Goal: Information Seeking & Learning: Learn about a topic

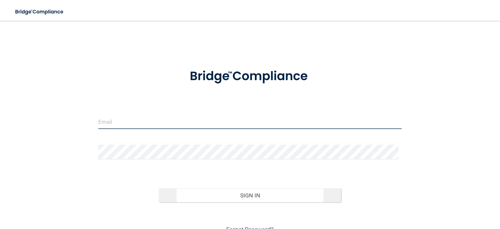
type input "[PERSON_NAME][EMAIL_ADDRESS][PERSON_NAME][DOMAIN_NAME]"
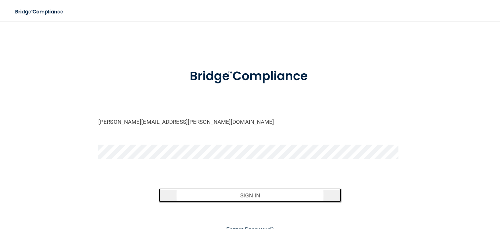
click at [246, 196] on button "Sign In" at bounding box center [250, 195] width 182 height 14
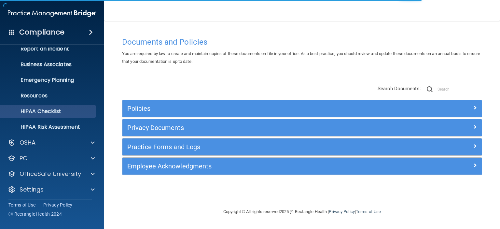
scroll to position [41, 0]
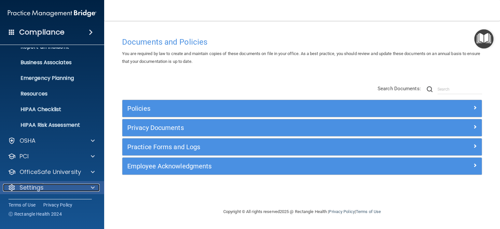
click at [64, 188] on div "Settings" at bounding box center [43, 188] width 81 height 8
click at [77, 186] on div "Settings" at bounding box center [43, 188] width 81 height 8
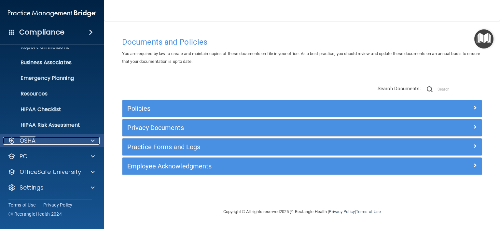
click at [36, 139] on div "OSHA" at bounding box center [43, 141] width 81 height 8
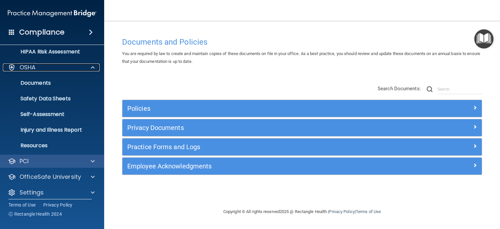
scroll to position [119, 0]
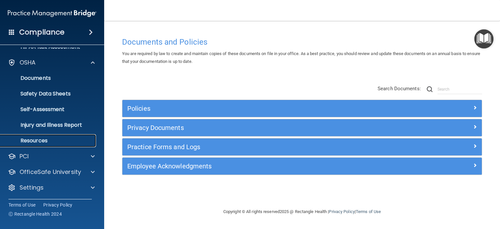
click at [47, 142] on p "Resources" at bounding box center [48, 140] width 89 height 7
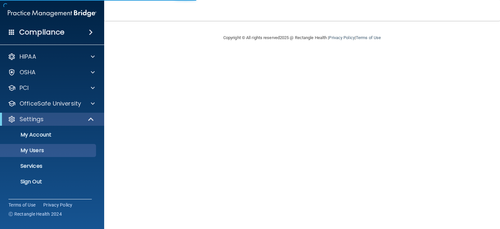
select select "20"
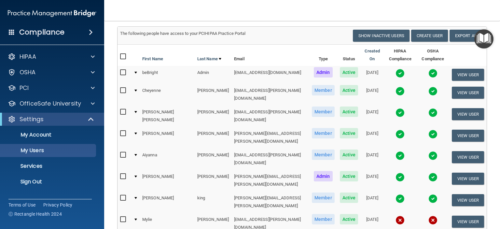
scroll to position [33, 0]
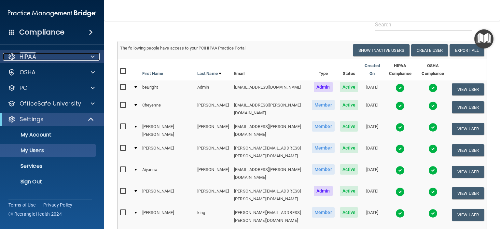
click at [58, 54] on div "HIPAA" at bounding box center [43, 57] width 81 height 8
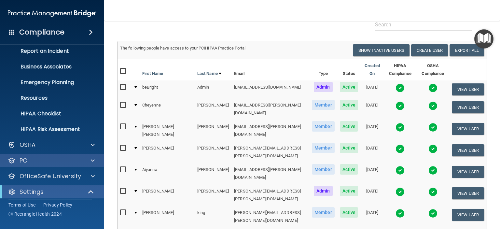
scroll to position [65, 0]
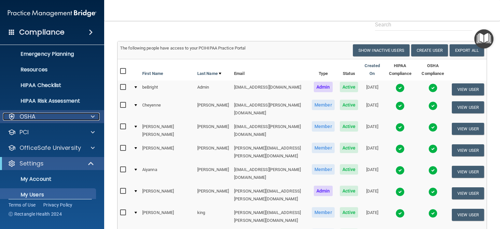
click at [47, 114] on div "OSHA" at bounding box center [43, 117] width 81 height 8
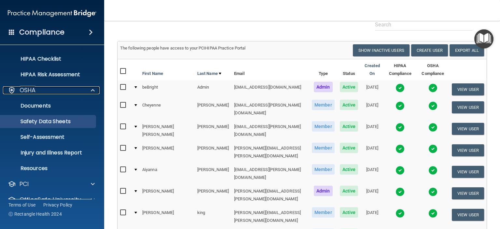
scroll to position [130, 0]
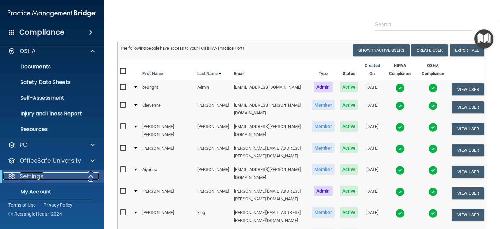
click at [49, 175] on div "Settings" at bounding box center [43, 176] width 80 height 8
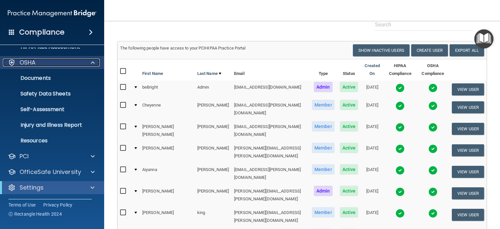
click at [86, 62] on div at bounding box center [92, 63] width 16 height 8
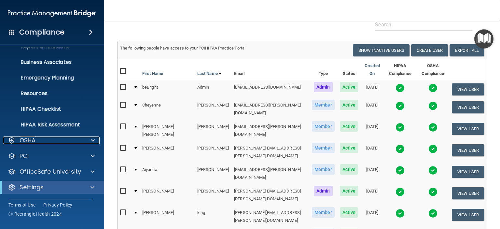
scroll to position [41, 0]
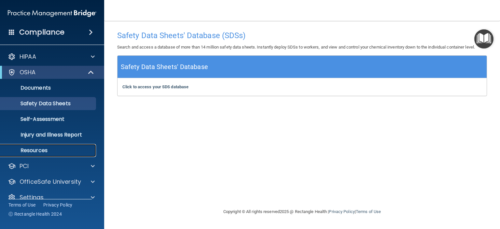
click at [39, 149] on p "Resources" at bounding box center [48, 150] width 89 height 7
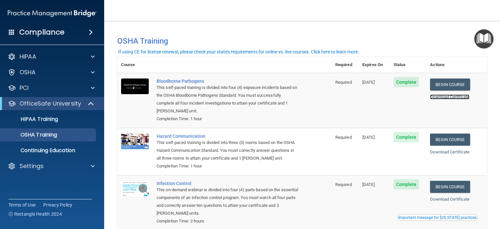
click at [454, 97] on link "Download Certificate" at bounding box center [449, 96] width 39 height 5
click at [459, 83] on link "Begin Course" at bounding box center [450, 84] width 40 height 12
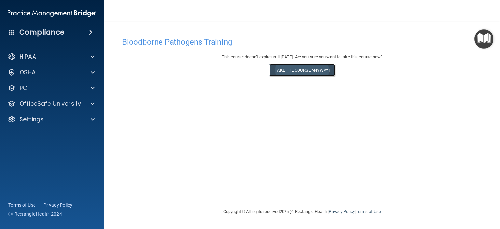
click at [307, 71] on button "Take the course anyway!" at bounding box center [301, 70] width 65 height 12
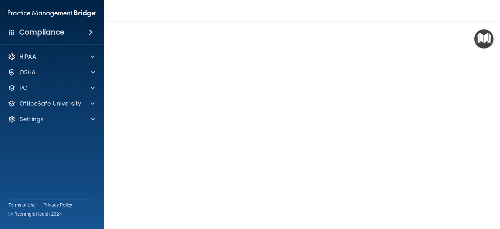
scroll to position [39, 0]
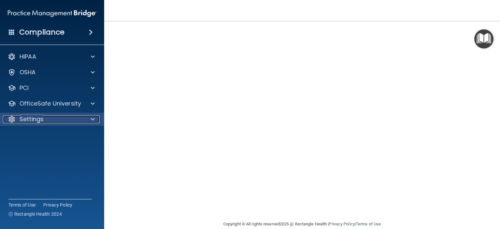
click at [52, 122] on div "Settings" at bounding box center [43, 119] width 81 height 8
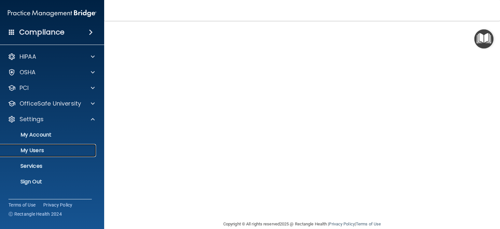
click at [45, 151] on p "My Users" at bounding box center [48, 150] width 89 height 7
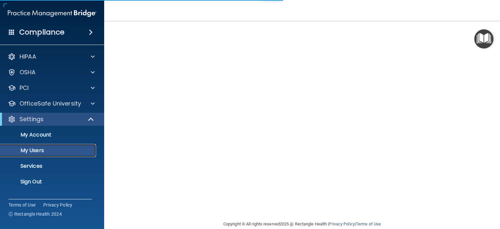
select select "20"
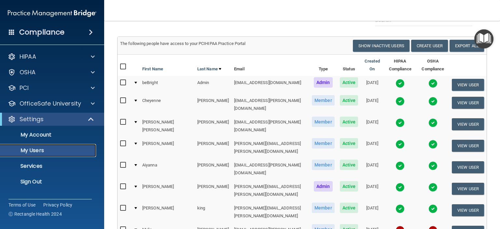
scroll to position [48, 0]
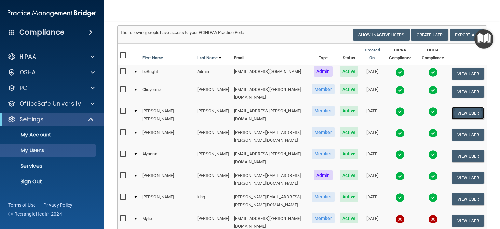
click at [470, 107] on button "View User" at bounding box center [468, 113] width 32 height 12
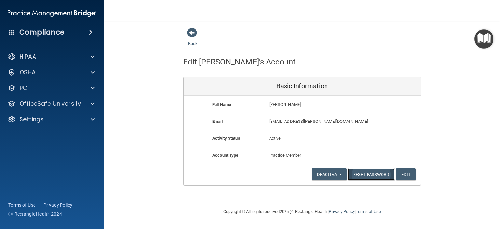
click at [383, 175] on button "Reset Password" at bounding box center [371, 174] width 47 height 12
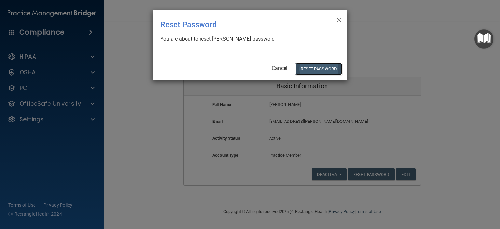
click at [320, 66] on button "Reset Password" at bounding box center [318, 69] width 47 height 12
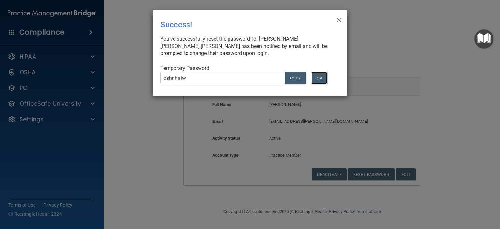
click at [322, 79] on button "OK" at bounding box center [319, 78] width 16 height 12
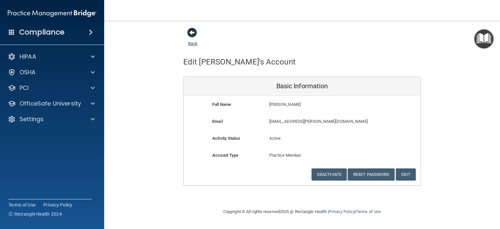
click at [194, 35] on span at bounding box center [192, 33] width 10 height 10
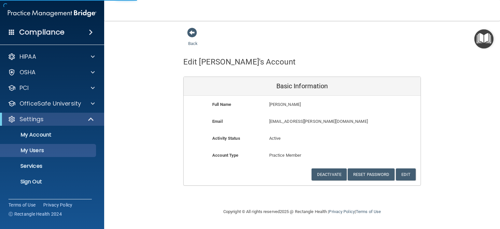
select select "20"
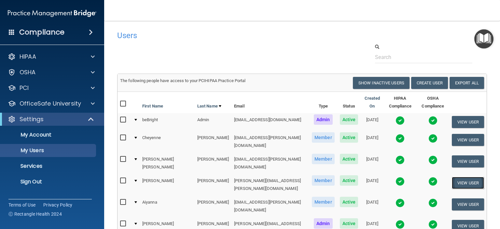
click at [452, 177] on button "View User" at bounding box center [468, 183] width 32 height 12
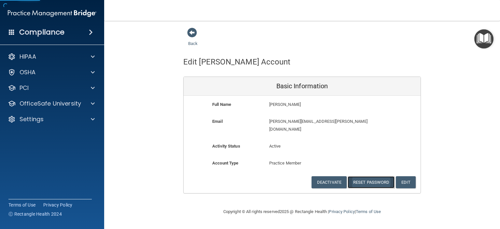
click at [378, 176] on button "Reset Password" at bounding box center [371, 182] width 47 height 12
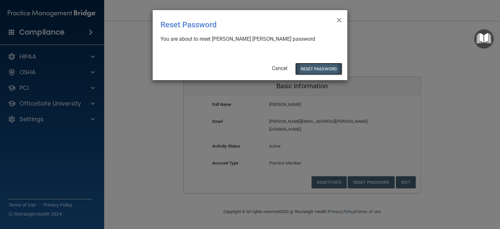
click at [331, 65] on button "Reset Password" at bounding box center [318, 69] width 47 height 12
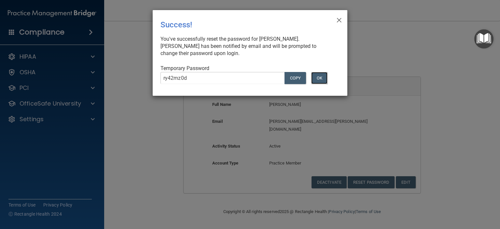
click at [322, 79] on button "OK" at bounding box center [319, 78] width 16 height 12
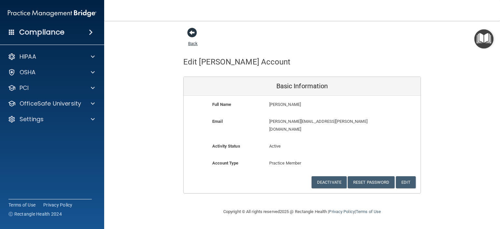
click at [193, 33] on span at bounding box center [192, 33] width 10 height 10
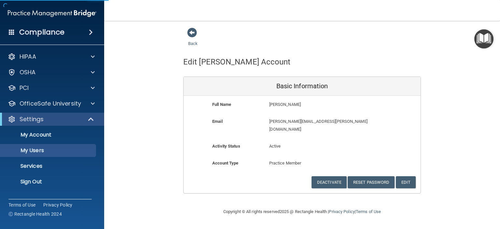
select select "20"
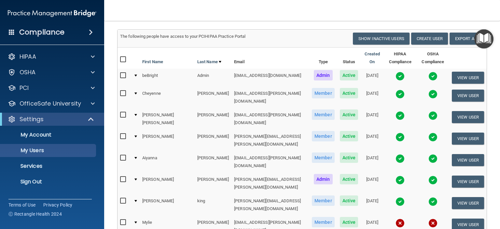
scroll to position [65, 0]
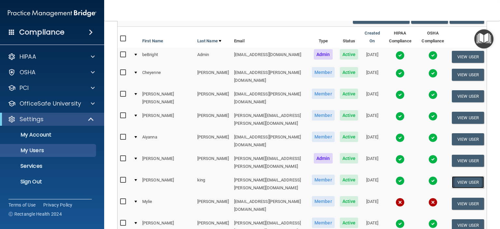
click at [458, 176] on button "View User" at bounding box center [468, 182] width 32 height 12
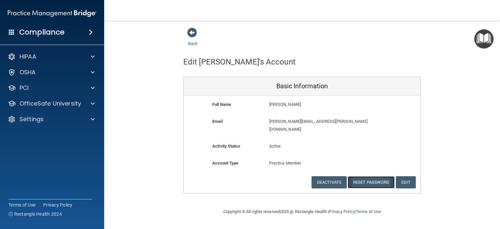
click at [378, 176] on button "Reset Password" at bounding box center [371, 182] width 47 height 12
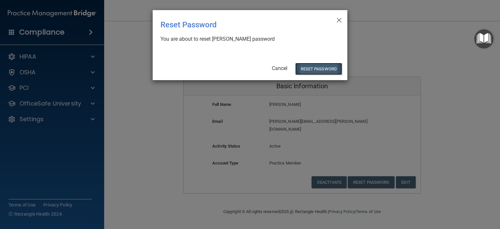
click at [333, 67] on button "Reset Password" at bounding box center [318, 69] width 47 height 12
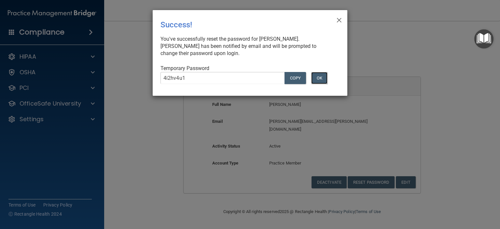
click at [323, 74] on button "OK" at bounding box center [319, 78] width 16 height 12
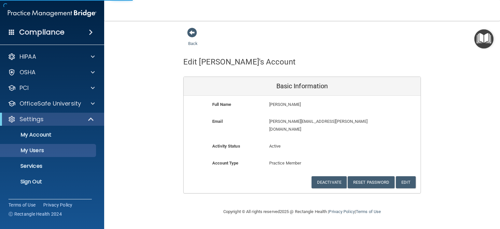
select select "20"
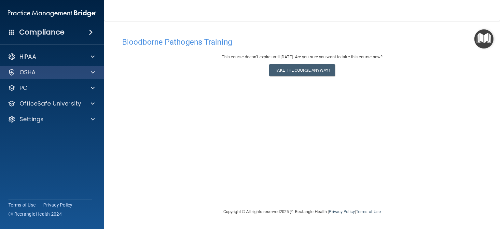
click at [78, 67] on div "OSHA" at bounding box center [52, 72] width 104 height 13
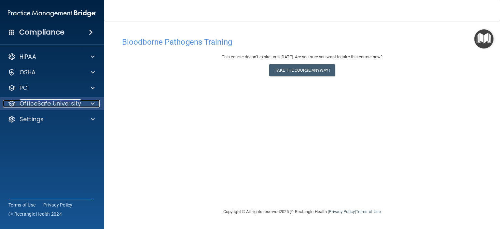
click at [71, 106] on p "OfficeSafe University" at bounding box center [51, 104] width 62 height 8
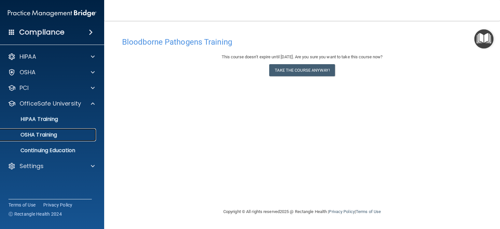
click at [64, 132] on div "OSHA Training" at bounding box center [48, 134] width 89 height 7
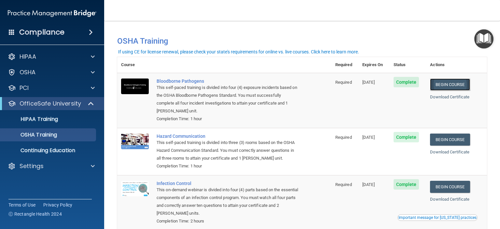
click at [440, 88] on link "Begin Course" at bounding box center [450, 84] width 40 height 12
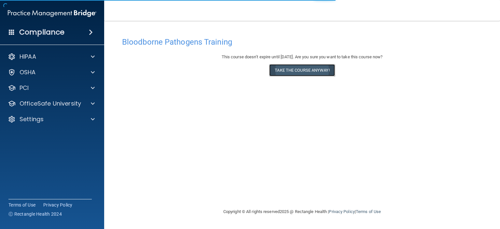
click at [298, 73] on button "Take the course anyway!" at bounding box center [301, 70] width 65 height 12
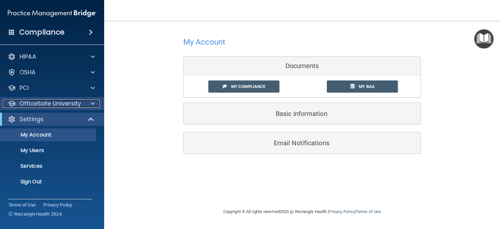
click at [66, 101] on p "OfficeSafe University" at bounding box center [51, 104] width 62 height 8
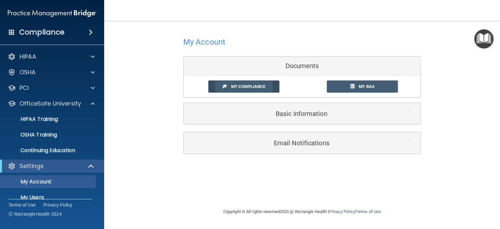
click at [253, 86] on span "My Compliance" at bounding box center [248, 86] width 34 height 5
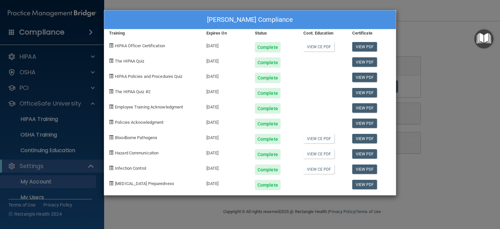
click at [453, 100] on div "Hallie Godsey's Compliance Training Expires On Status Cont. Education Certifica…" at bounding box center [250, 114] width 500 height 229
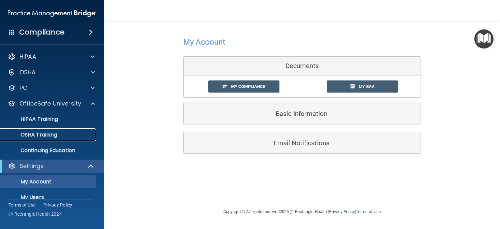
click at [65, 133] on div "OSHA Training" at bounding box center [48, 134] width 89 height 7
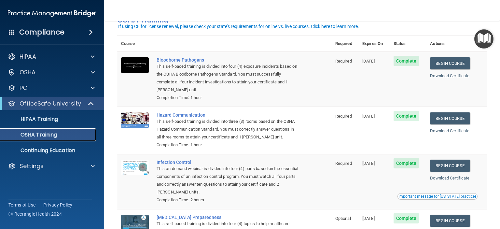
scroll to position [33, 0]
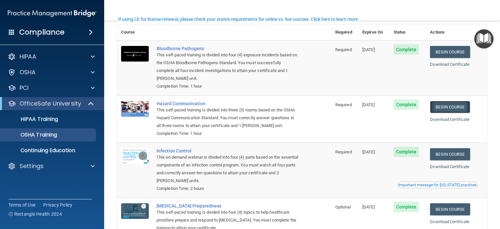
click at [457, 109] on link "Begin Course" at bounding box center [450, 107] width 40 height 12
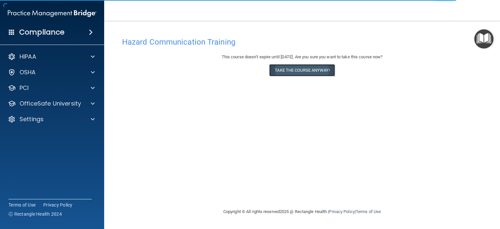
click at [307, 74] on button "Take the course anyway!" at bounding box center [301, 70] width 65 height 12
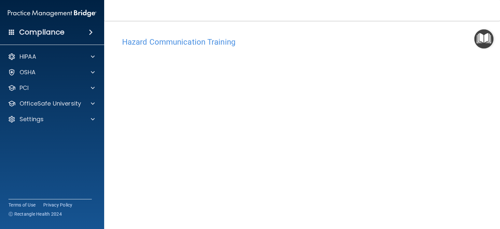
click at [478, 40] on img "Open Resource Center" at bounding box center [483, 38] width 19 height 19
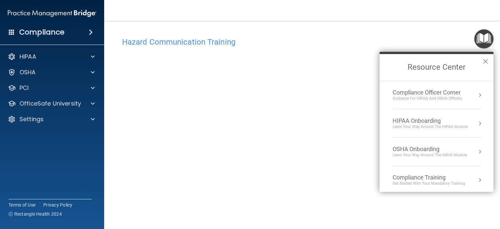
click at [375, 37] on div "Hazard Communication Training" at bounding box center [302, 42] width 370 height 16
click at [487, 62] on button "×" at bounding box center [485, 61] width 6 height 10
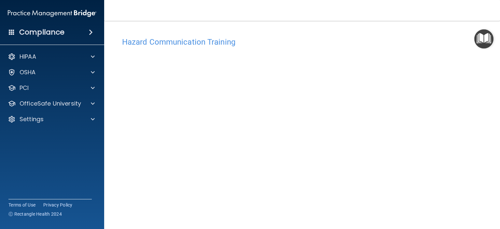
click at [198, 44] on h4 "Hazard Communication Training" at bounding box center [302, 42] width 360 height 8
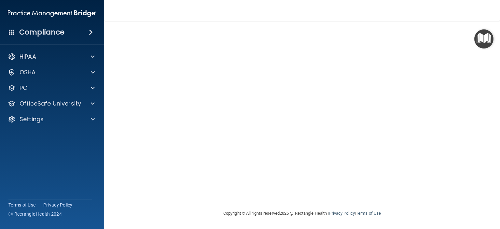
scroll to position [16, 0]
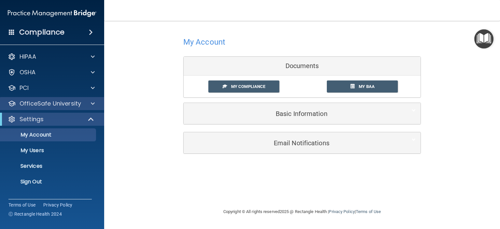
click at [93, 107] on div "OfficeSafe University" at bounding box center [52, 103] width 104 height 13
click at [82, 103] on div "OfficeSafe University" at bounding box center [43, 104] width 81 height 8
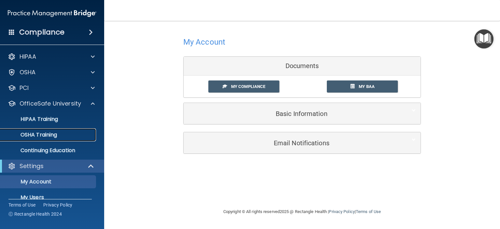
click at [58, 132] on div "OSHA Training" at bounding box center [48, 134] width 89 height 7
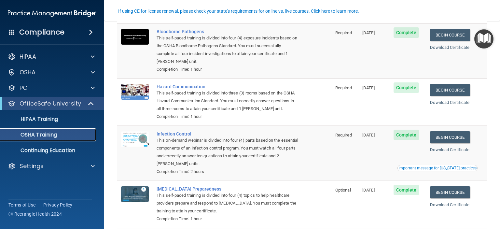
scroll to position [83, 0]
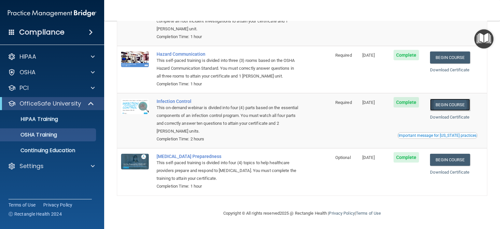
click at [446, 106] on link "Begin Course" at bounding box center [450, 105] width 40 height 12
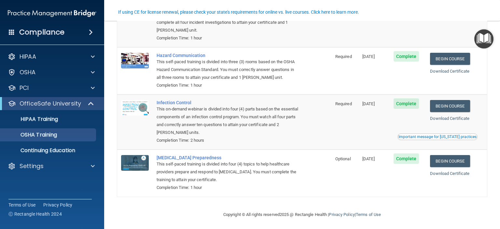
scroll to position [83, 0]
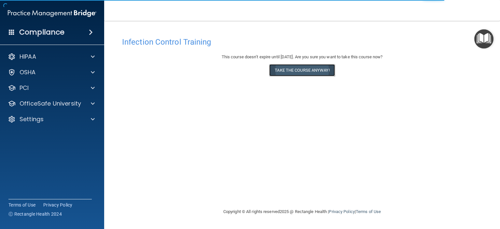
click at [315, 71] on button "Take the course anyway!" at bounding box center [301, 70] width 65 height 12
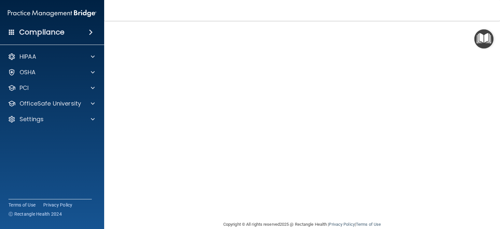
scroll to position [49, 0]
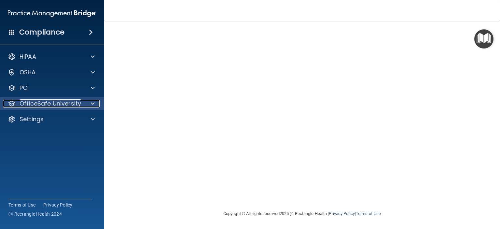
click at [55, 102] on p "OfficeSafe University" at bounding box center [51, 104] width 62 height 8
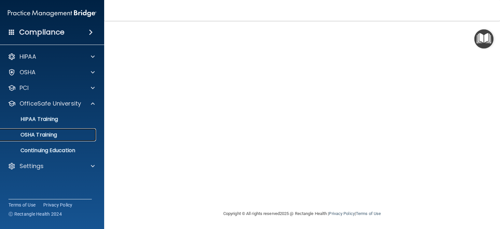
click at [58, 135] on div "OSHA Training" at bounding box center [48, 134] width 89 height 7
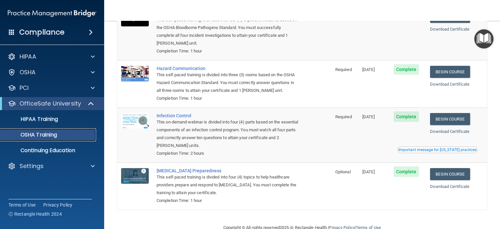
scroll to position [83, 0]
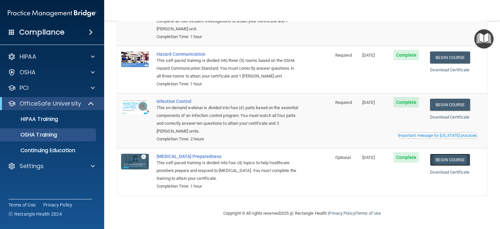
click at [451, 160] on link "Begin Course" at bounding box center [450, 160] width 40 height 12
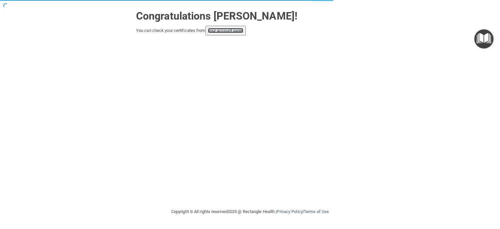
click at [237, 31] on link "your account page!" at bounding box center [225, 30] width 35 height 5
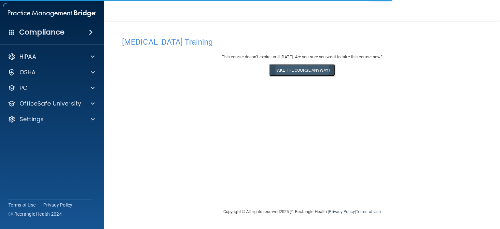
click at [289, 69] on button "Take the course anyway!" at bounding box center [301, 70] width 65 height 12
